Goal: Task Accomplishment & Management: Complete application form

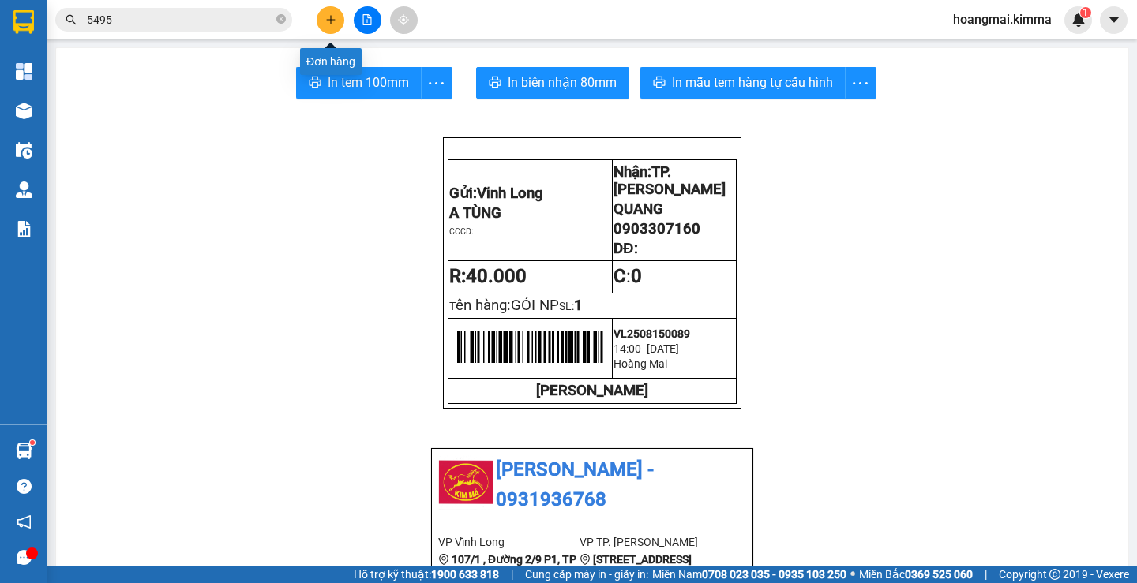
click at [325, 21] on icon "plus" at bounding box center [330, 19] width 11 height 11
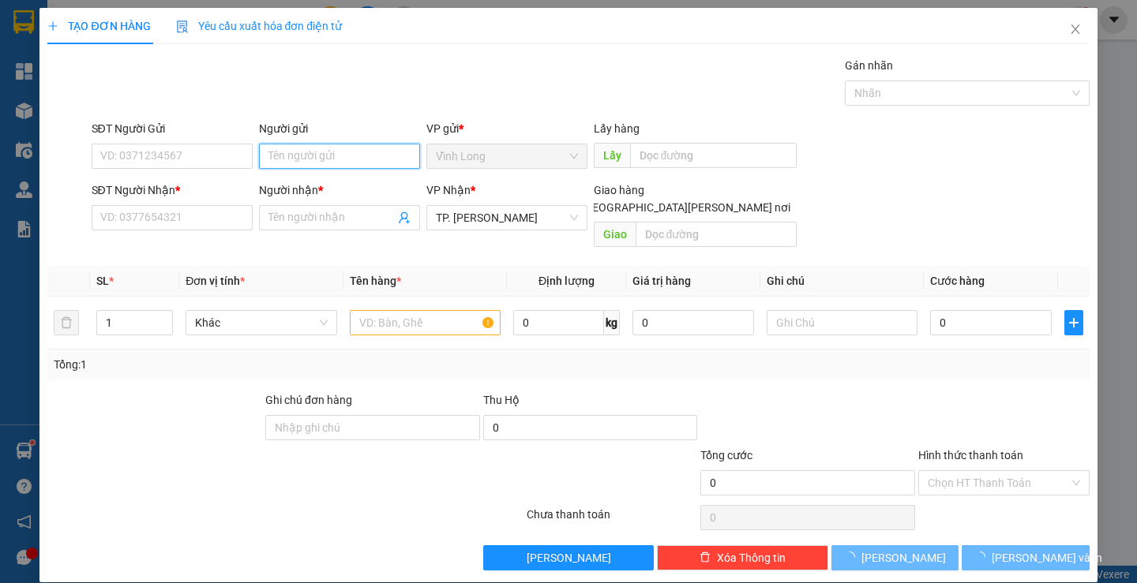
click at [313, 158] on input "Người gửi" at bounding box center [339, 156] width 161 height 25
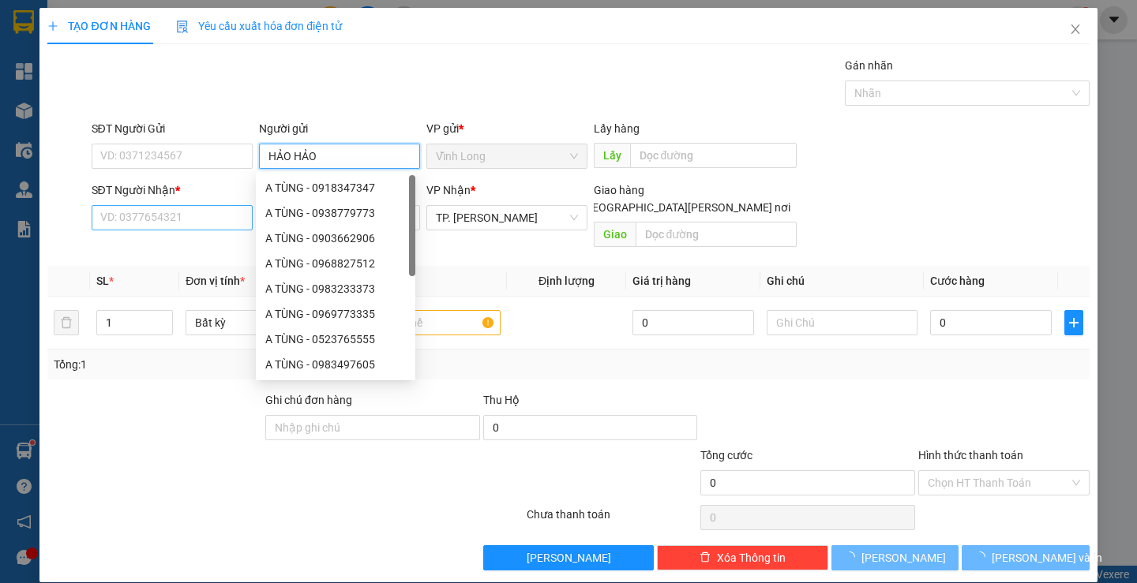
type input "HẢO HẢO"
click at [172, 221] on input "SĐT Người Nhận *" at bounding box center [172, 217] width 161 height 25
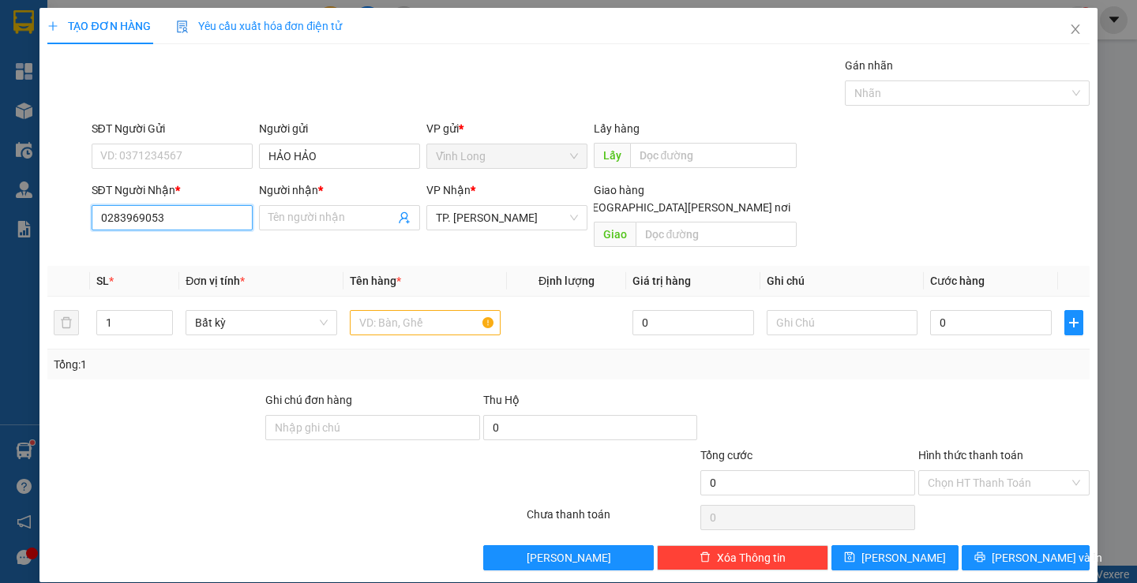
type input "02839690530"
click at [194, 252] on div "02839690530 - ANH DŨNG" at bounding box center [169, 249] width 141 height 17
type input "ANH DŨNG"
type input "02839690530"
click at [390, 310] on input "text" at bounding box center [425, 322] width 151 height 25
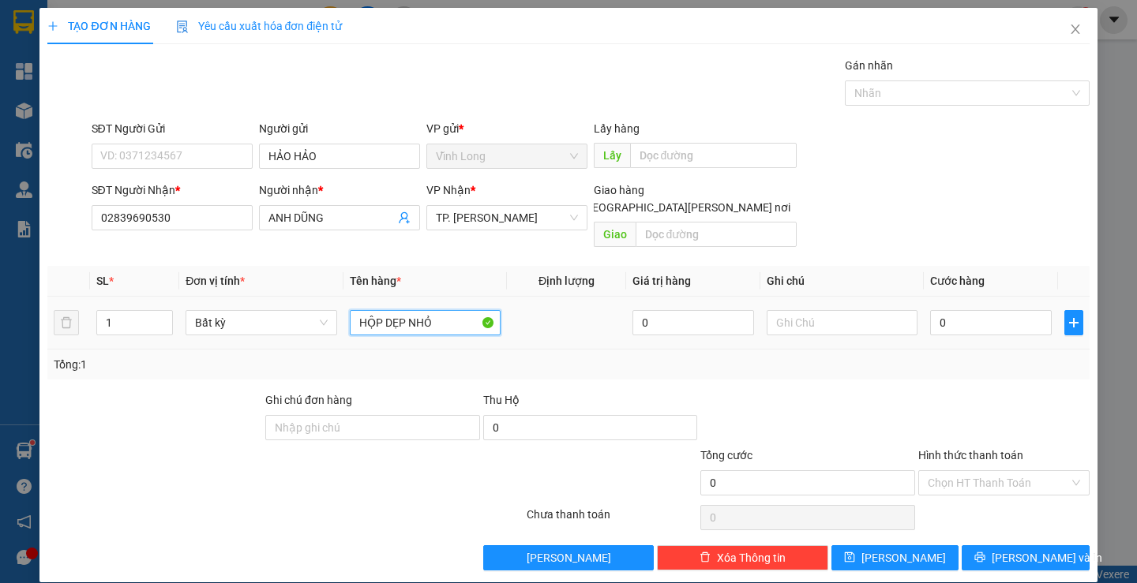
type input "HỘP DẸP NHỎ"
type input "TRANG"
type input "2"
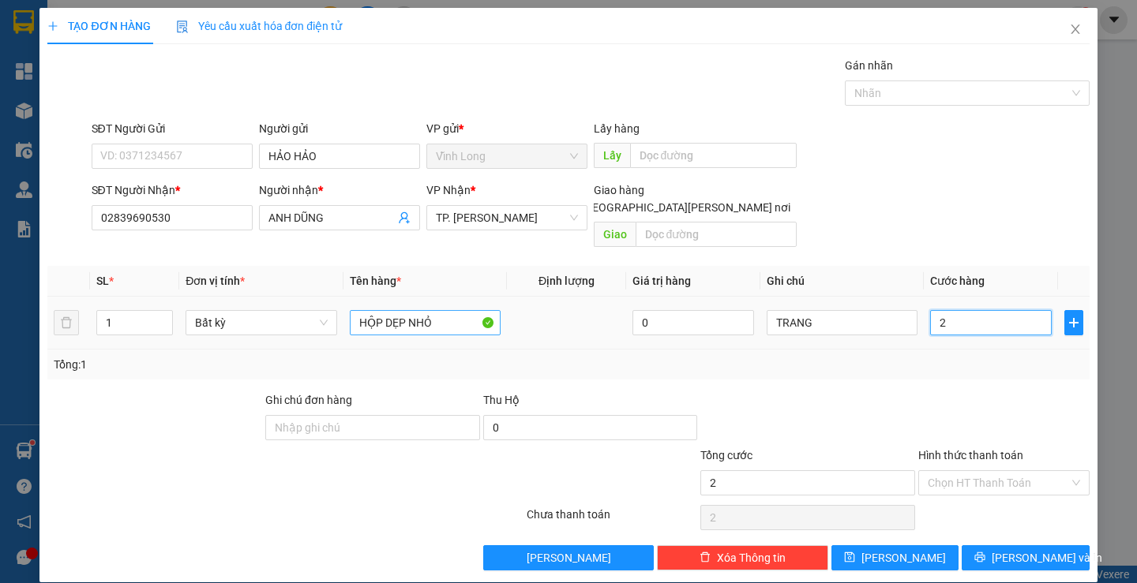
type input "20"
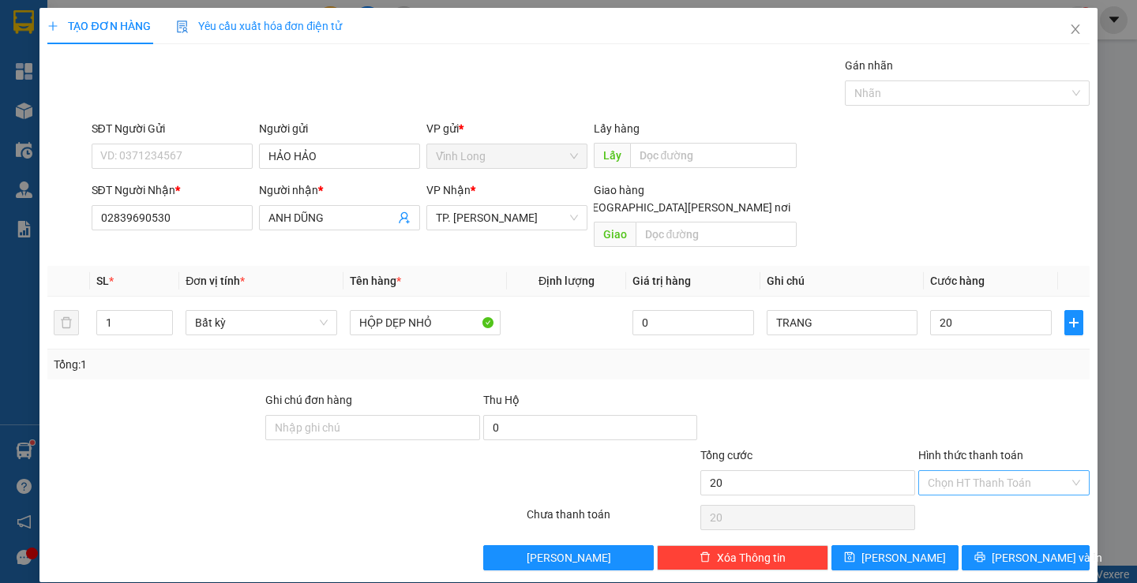
type input "20.000"
click at [953, 471] on input "Hình thức thanh toán" at bounding box center [997, 483] width 141 height 24
click at [954, 493] on div "Tại văn phòng" at bounding box center [994, 497] width 150 height 17
type input "0"
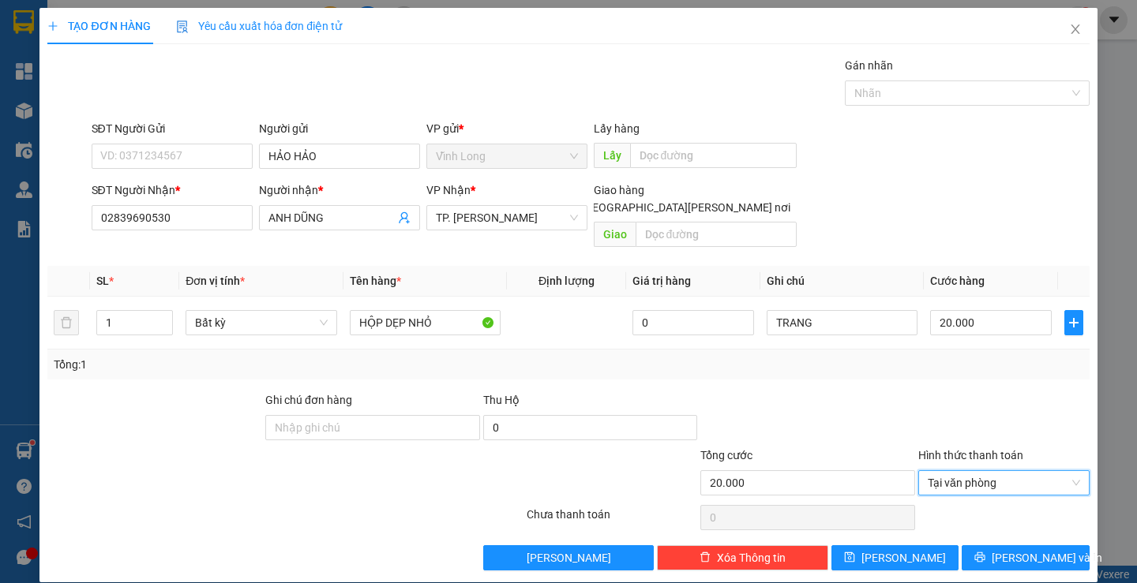
click at [957, 502] on div at bounding box center [1003, 518] width 174 height 32
click at [1001, 549] on span "[PERSON_NAME] và In" at bounding box center [1046, 557] width 111 height 17
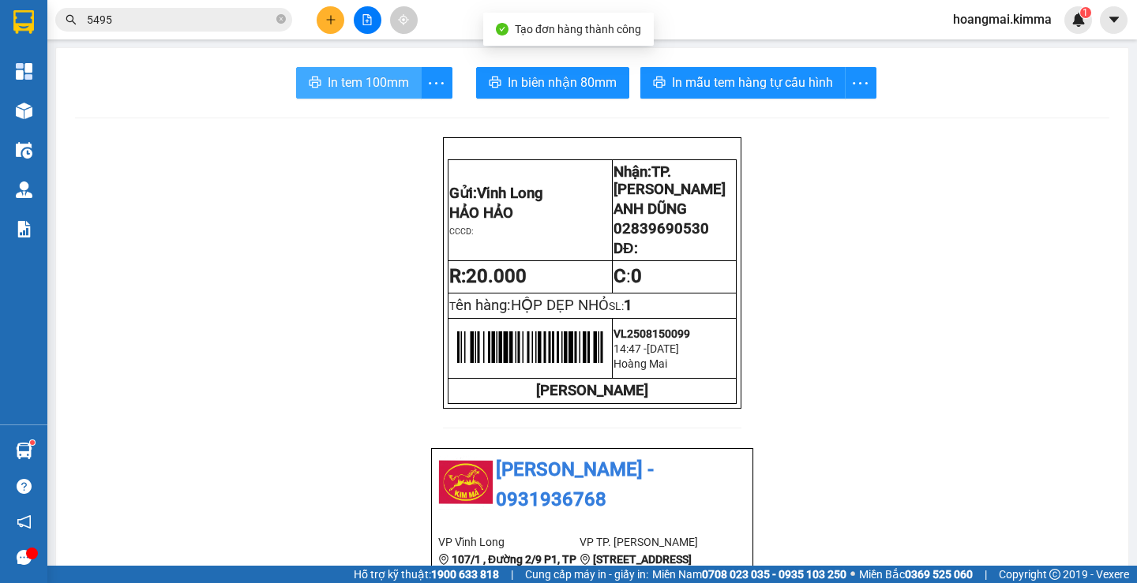
click at [380, 85] on span "In tem 100mm" at bounding box center [368, 83] width 81 height 20
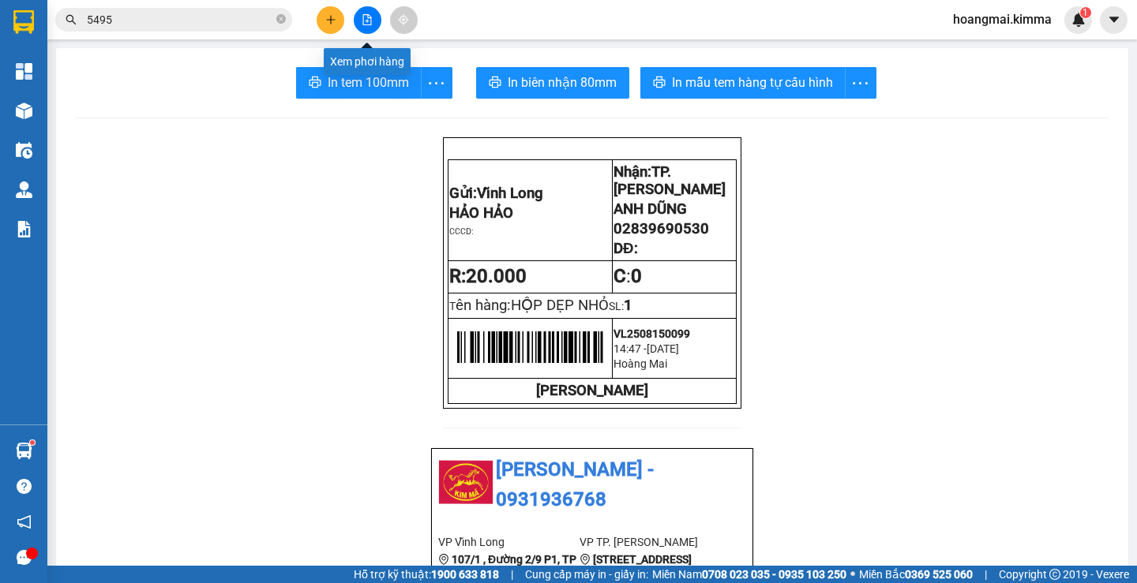
click at [362, 23] on icon "file-add" at bounding box center [367, 19] width 11 height 11
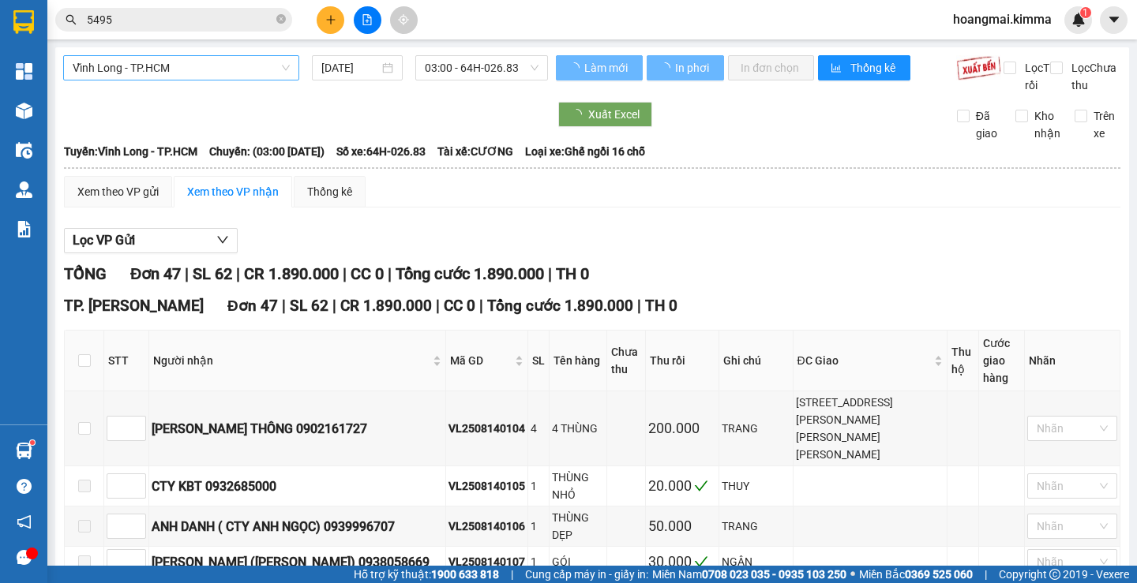
click at [209, 62] on span "Vĩnh Long - TP.HCM" at bounding box center [181, 68] width 217 height 24
click at [358, 63] on input "[DATE]" at bounding box center [350, 67] width 58 height 17
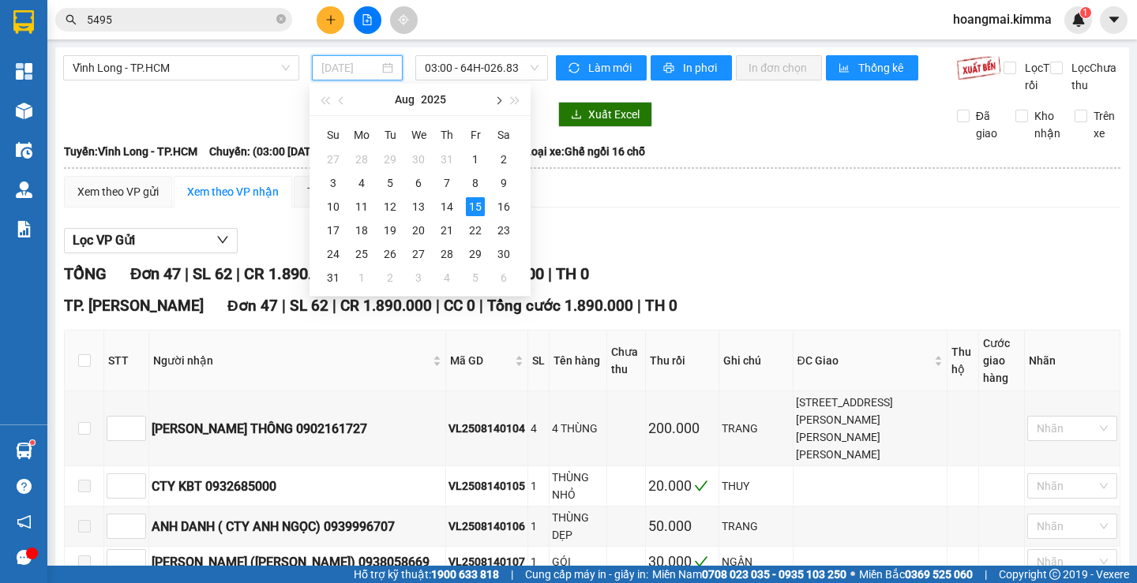
type input "[DATE]"
click at [470, 62] on span "03:00 - 64H-026.83" at bounding box center [482, 68] width 114 height 24
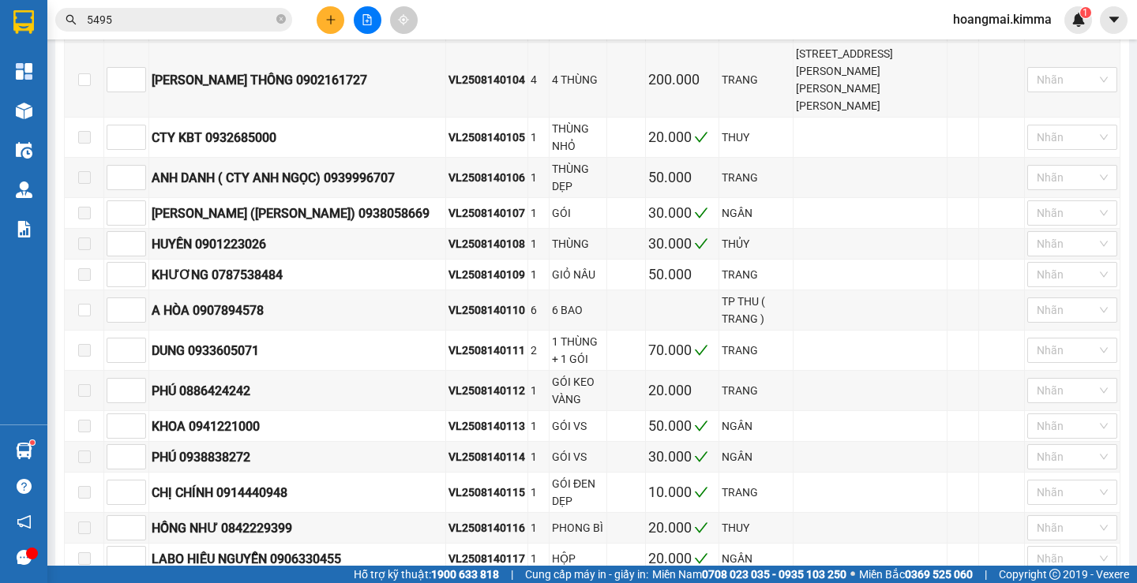
scroll to position [288, 0]
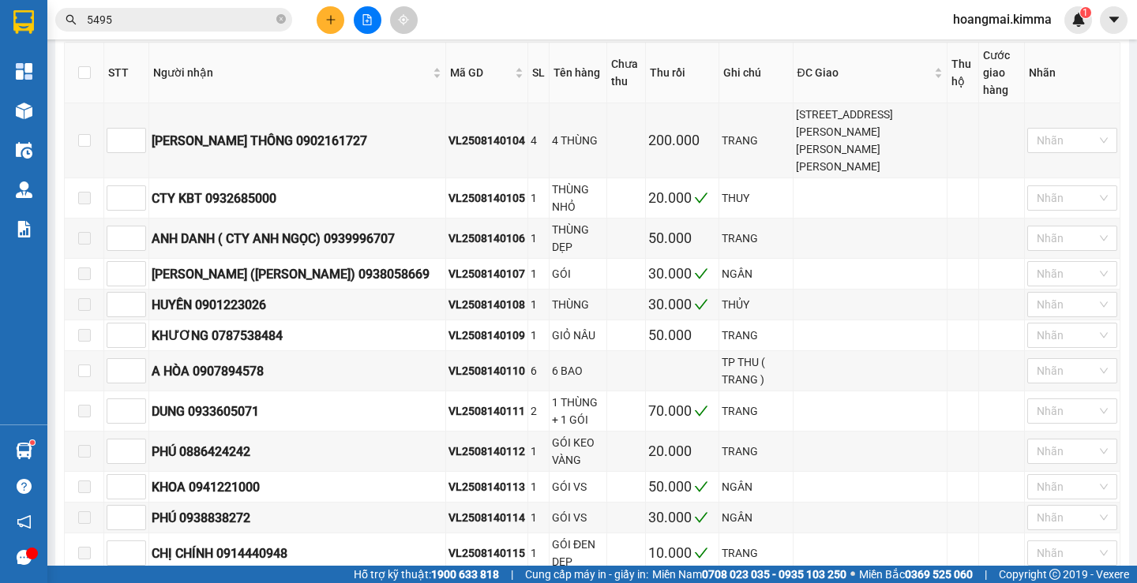
click at [333, 17] on icon "plus" at bounding box center [330, 19] width 11 height 11
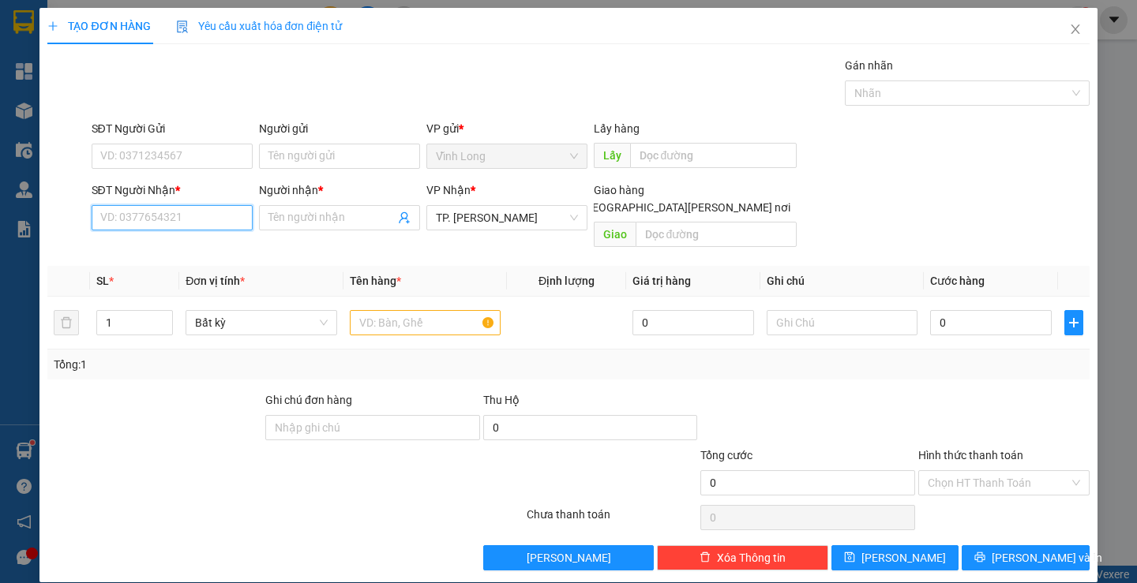
click at [208, 214] on input "SĐT Người Nhận *" at bounding box center [172, 217] width 161 height 25
click at [207, 214] on input "SĐT Người Nhận *" at bounding box center [172, 217] width 161 height 25
click at [181, 220] on input "SĐT Người Nhận *" at bounding box center [172, 217] width 161 height 25
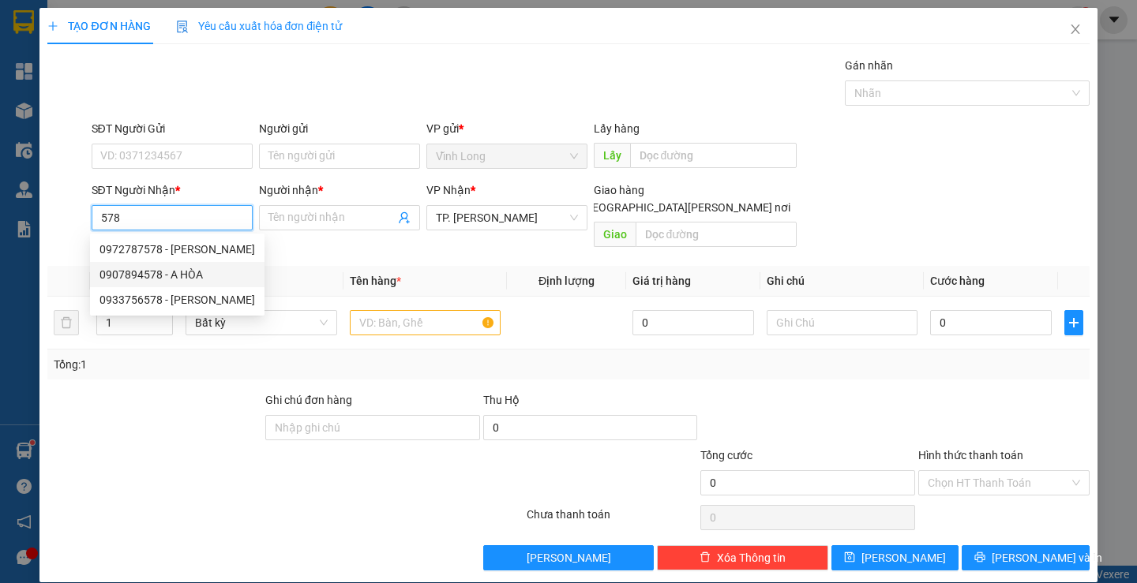
click at [185, 272] on div "0907894578 - A HÒA" at bounding box center [177, 274] width 156 height 17
type input "0907894578"
type input "A HÒA"
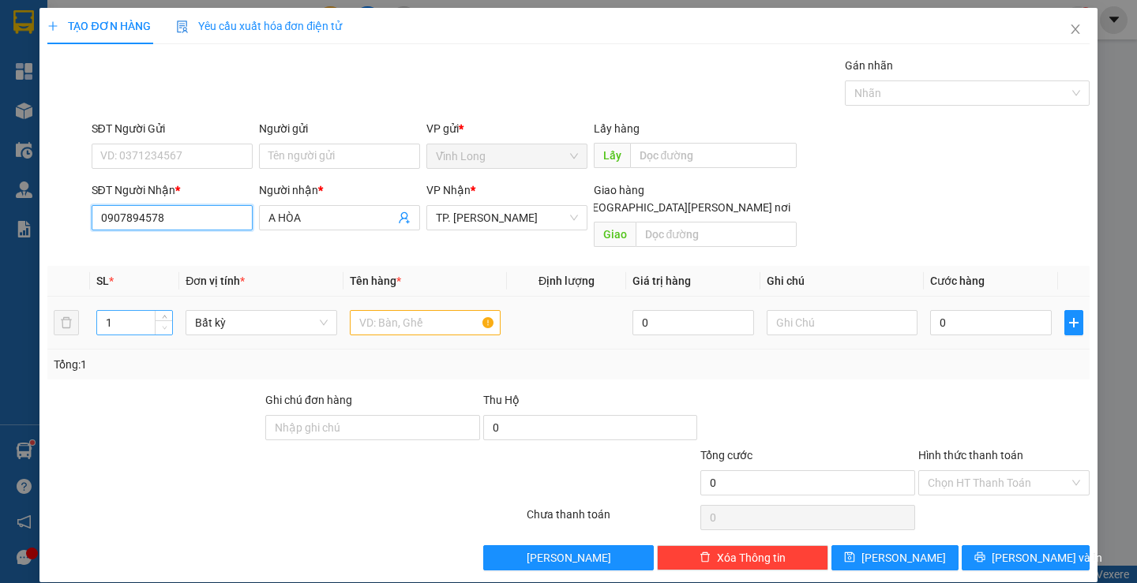
click at [167, 320] on span "Decrease Value" at bounding box center [163, 327] width 17 height 14
click at [162, 320] on span "Decrease Value" at bounding box center [163, 327] width 17 height 14
type input "0907894578"
click at [157, 311] on span "Increase Value" at bounding box center [163, 318] width 17 height 14
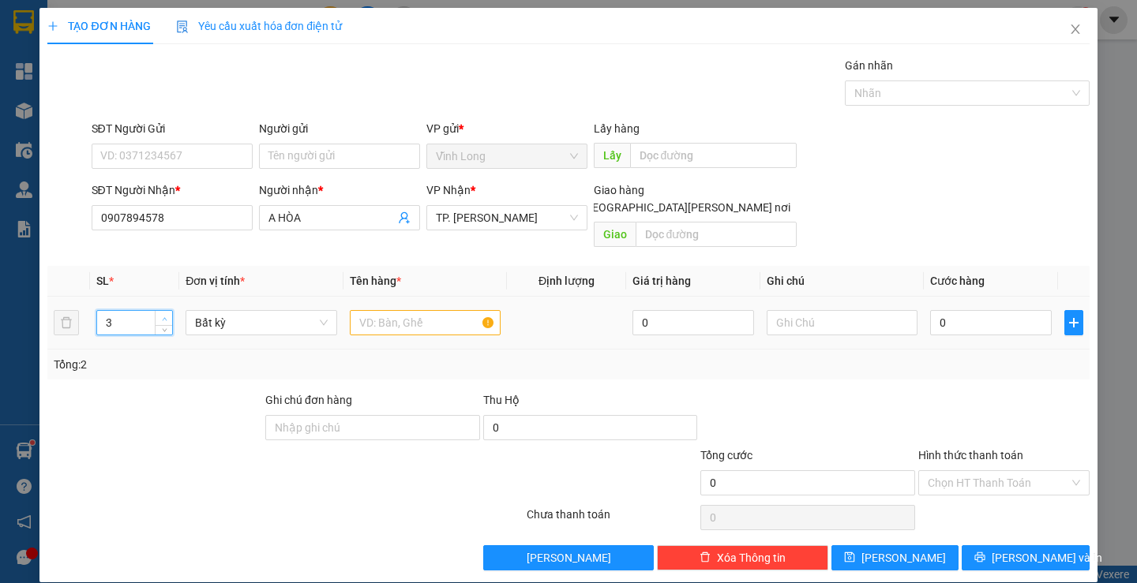
click at [157, 311] on span "Increase Value" at bounding box center [163, 318] width 17 height 14
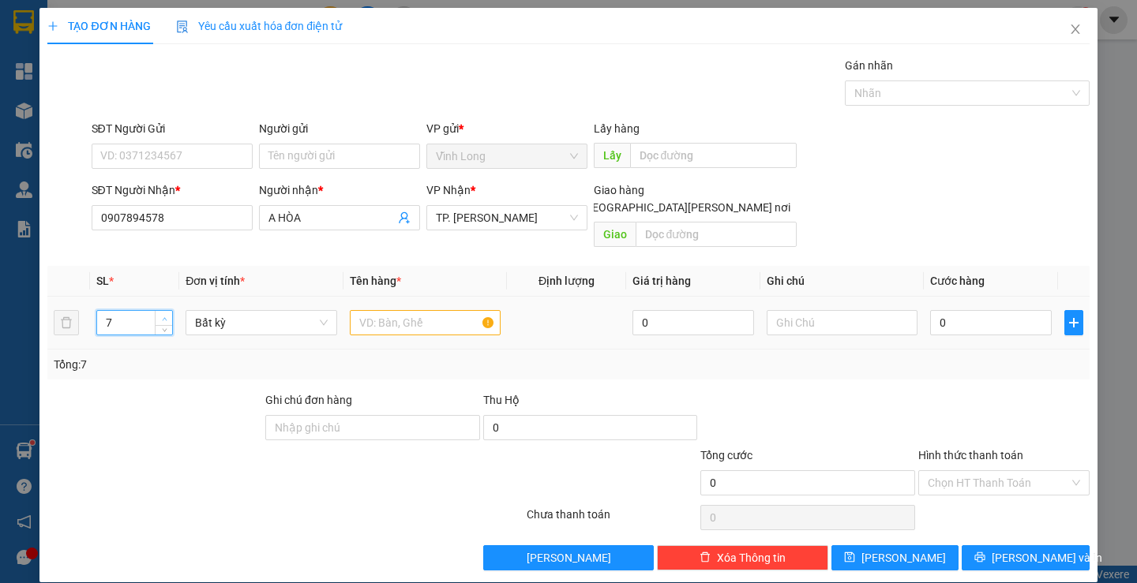
type input "8"
click at [157, 311] on span "Increase Value" at bounding box center [163, 318] width 17 height 14
click at [366, 310] on input "text" at bounding box center [425, 322] width 151 height 25
type input "8 BAO"
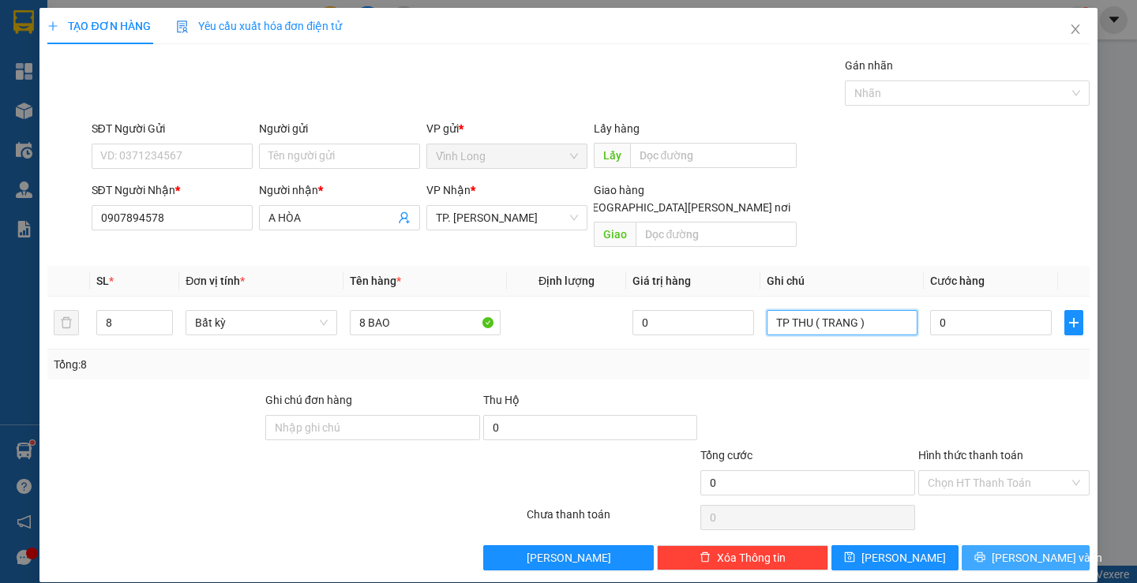
type input "TP THU ( TRANG )"
click at [985, 553] on icon "printer" at bounding box center [980, 558] width 10 height 10
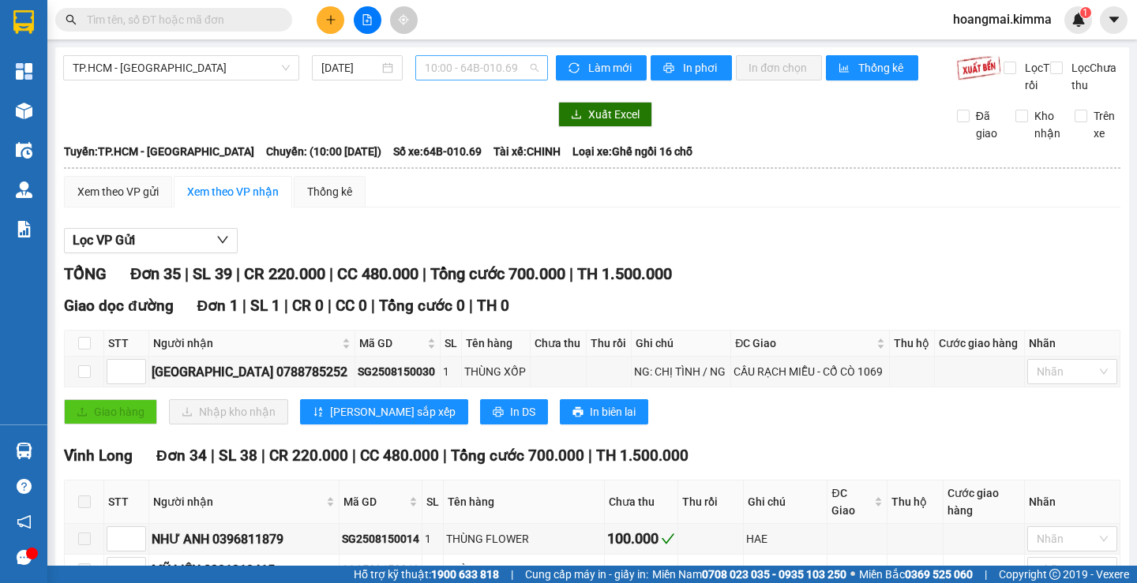
click at [443, 65] on span "10:00 - 64B-010.69" at bounding box center [482, 68] width 114 height 24
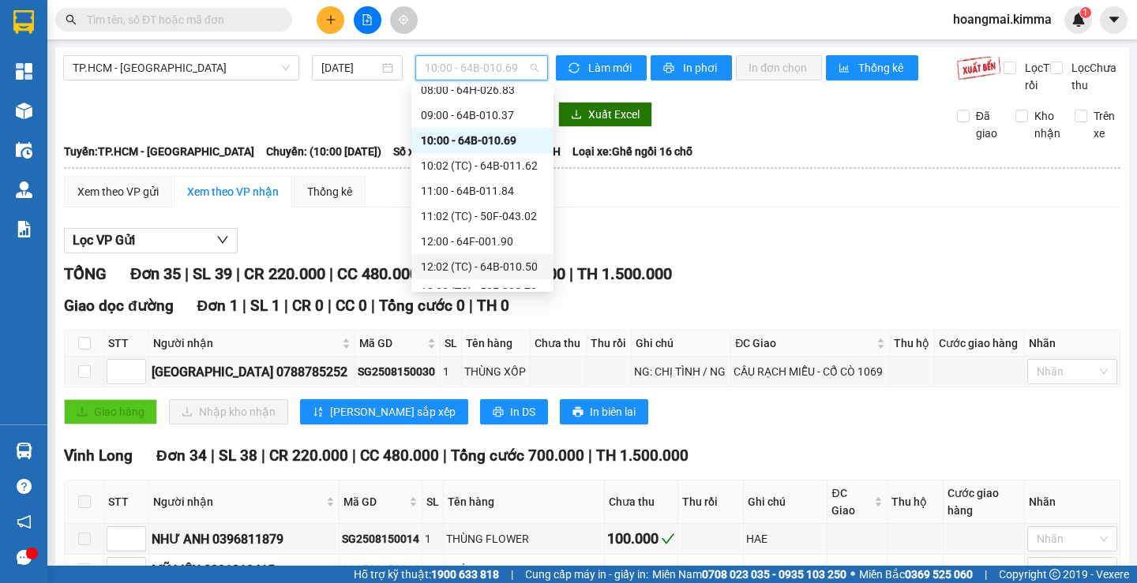
scroll to position [158, 0]
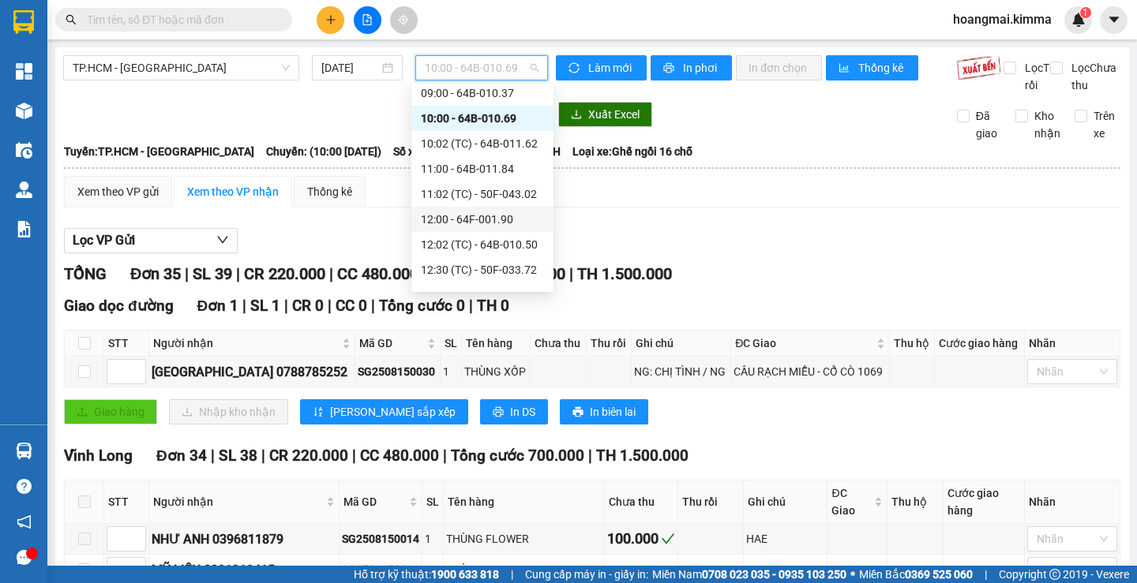
click at [479, 219] on div "12:00 - 64F-001.90" at bounding box center [482, 219] width 123 height 17
